Goal: Information Seeking & Learning: Learn about a topic

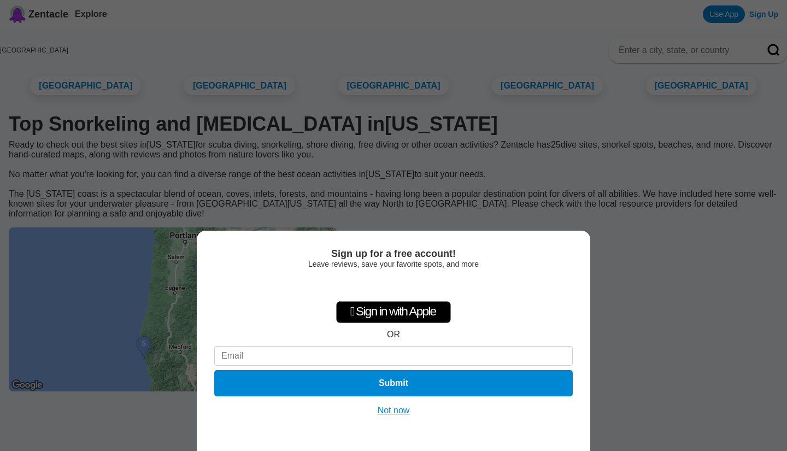
click at [403, 411] on button "Not now" at bounding box center [394, 410] width 39 height 11
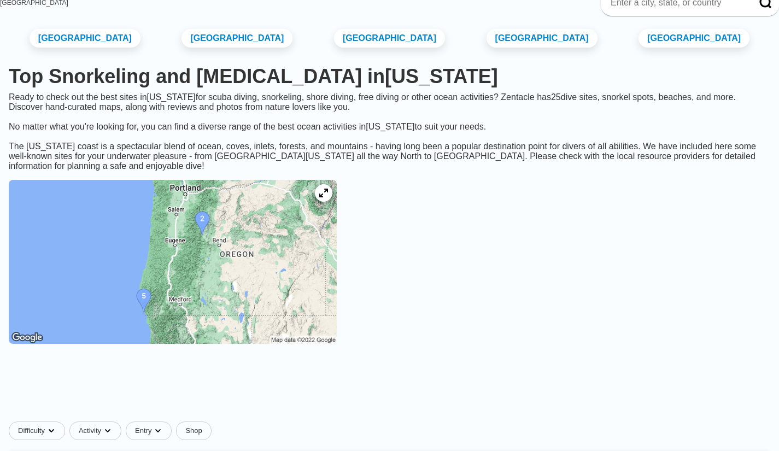
scroll to position [48, 0]
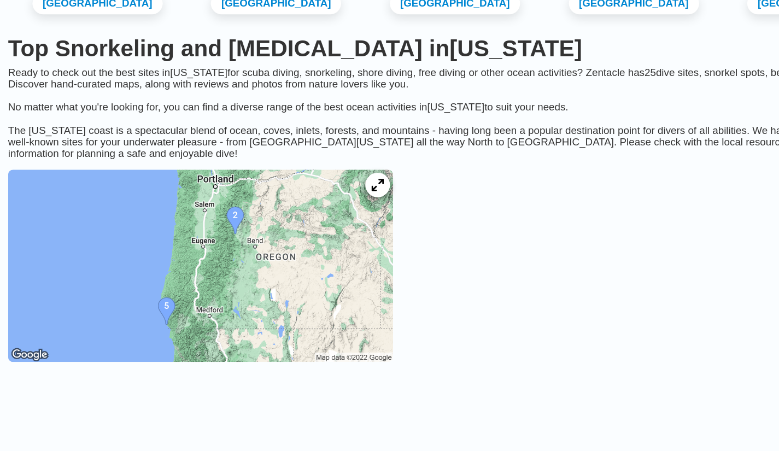
click at [334, 203] on div at bounding box center [323, 192] width 21 height 21
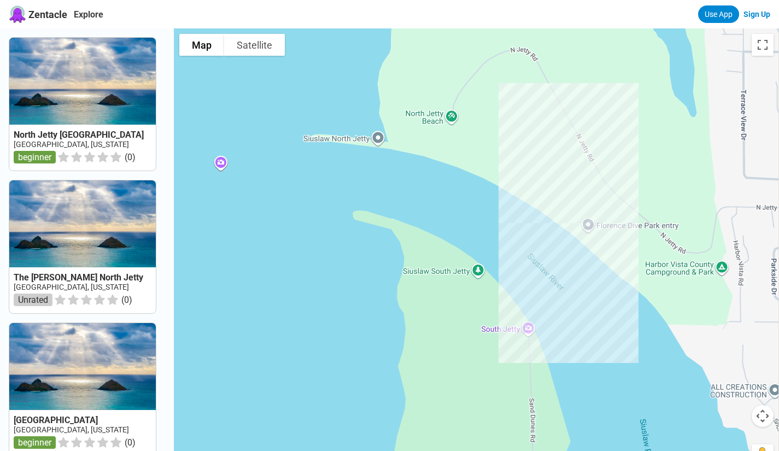
click at [645, 221] on div at bounding box center [476, 253] width 605 height 451
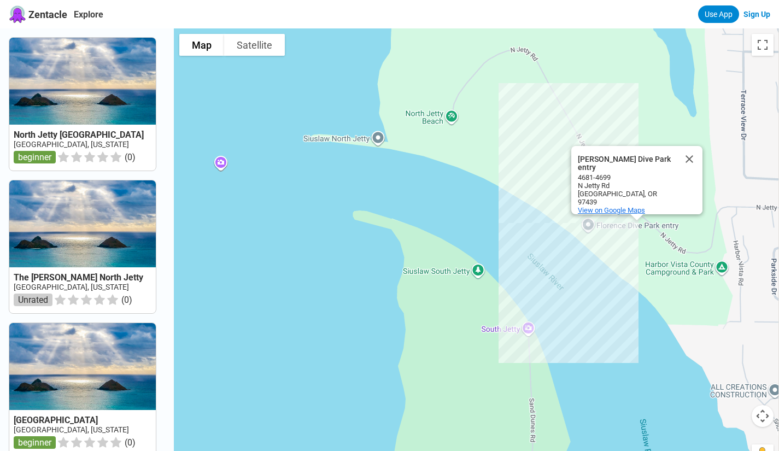
click at [635, 206] on span "View on Google Maps" at bounding box center [611, 210] width 67 height 8
click at [690, 163] on button "Close" at bounding box center [689, 159] width 26 height 26
